Goal: Task Accomplishment & Management: Manage account settings

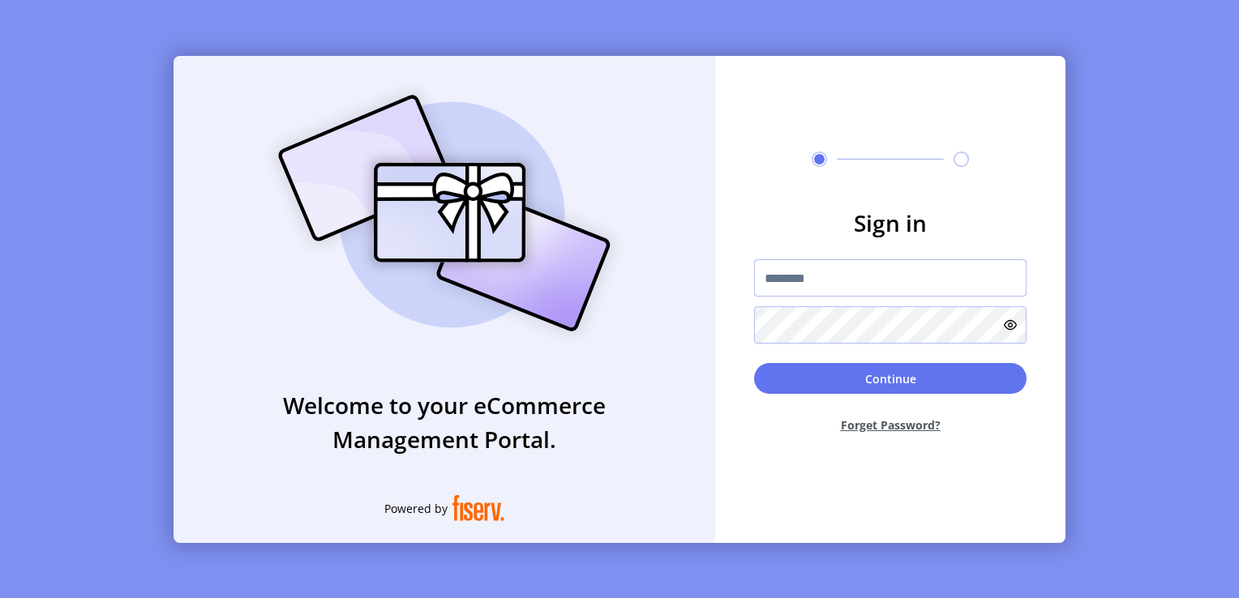
click at [835, 278] on input "text" at bounding box center [890, 277] width 272 height 37
click at [833, 277] on input "text" at bounding box center [890, 277] width 272 height 37
type input "**********"
click at [754, 363] on button "Continue" at bounding box center [890, 378] width 272 height 31
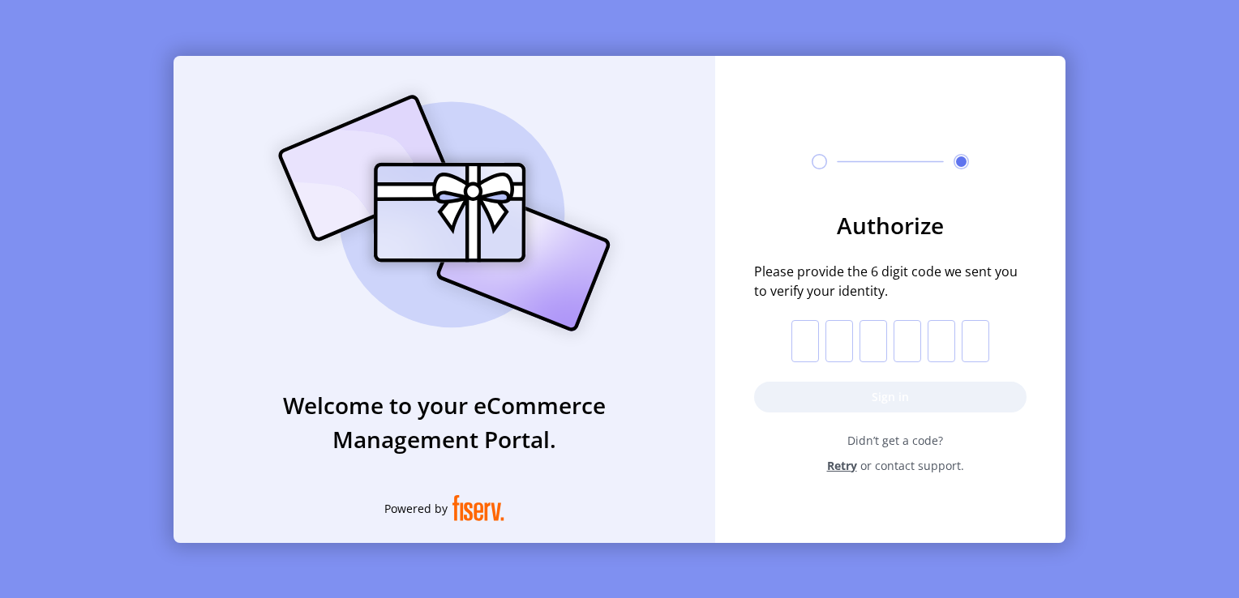
click at [798, 355] on input "text" at bounding box center [805, 341] width 28 height 42
type input "*"
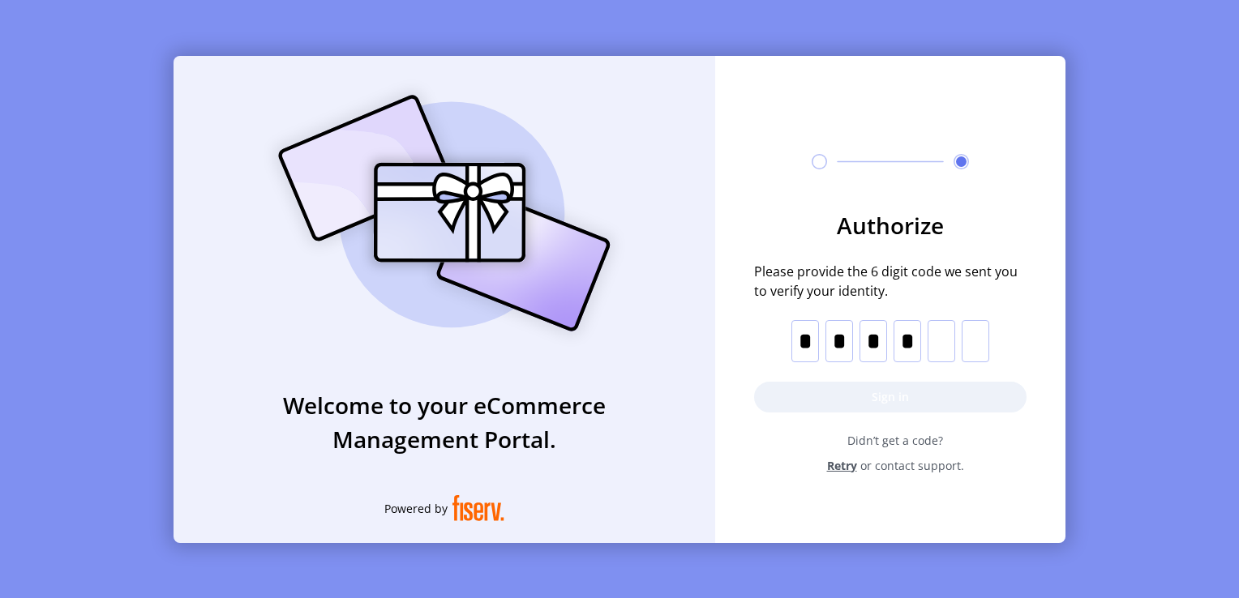
type input "*"
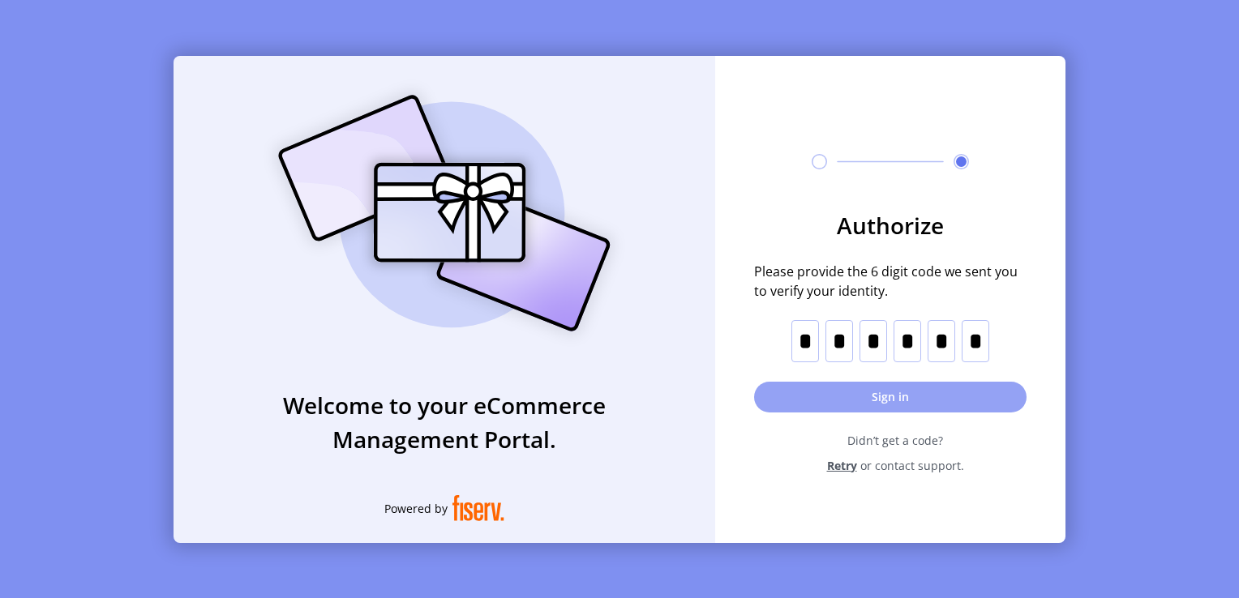
type input "*"
click at [820, 387] on button "Sign in" at bounding box center [890, 397] width 272 height 31
click at [736, 17] on div "Welcome to your eCommerce Management Portal. Powered by Authorize Please provid…" at bounding box center [619, 299] width 1239 height 598
click at [765, 57] on div "Authorize Please provide the 6 digit code we sent you to verify your identity. …" at bounding box center [890, 280] width 350 height 448
click at [815, 7] on div "Welcome to your eCommerce Management Portal. Powered by Authorize Please provid…" at bounding box center [619, 299] width 1239 height 598
